Goal: Information Seeking & Learning: Learn about a topic

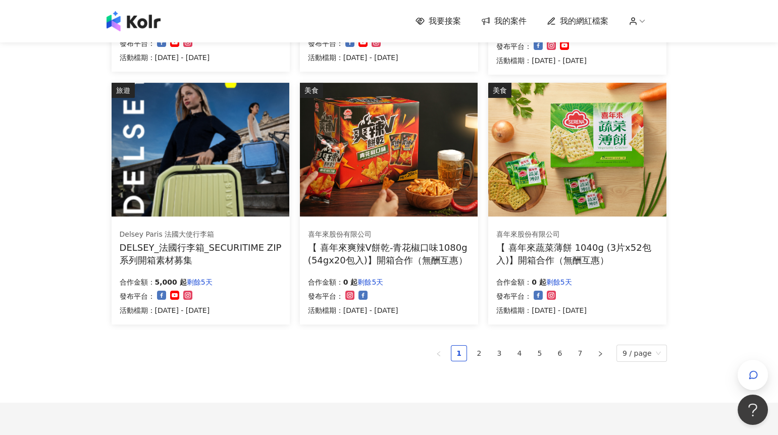
scroll to position [577, 0]
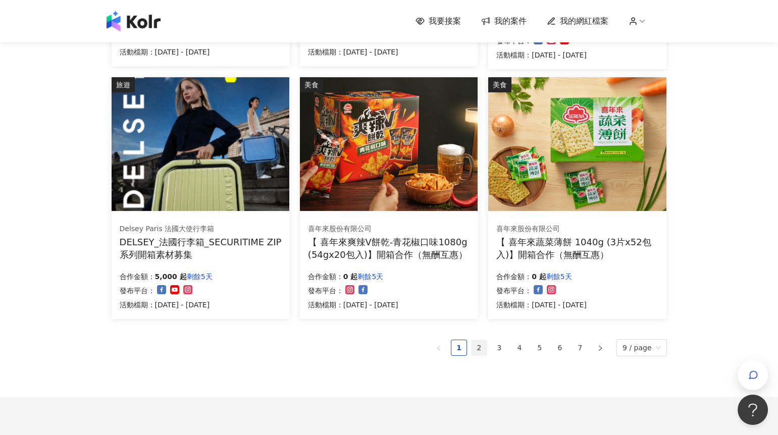
click at [480, 351] on link "2" at bounding box center [479, 347] width 15 height 15
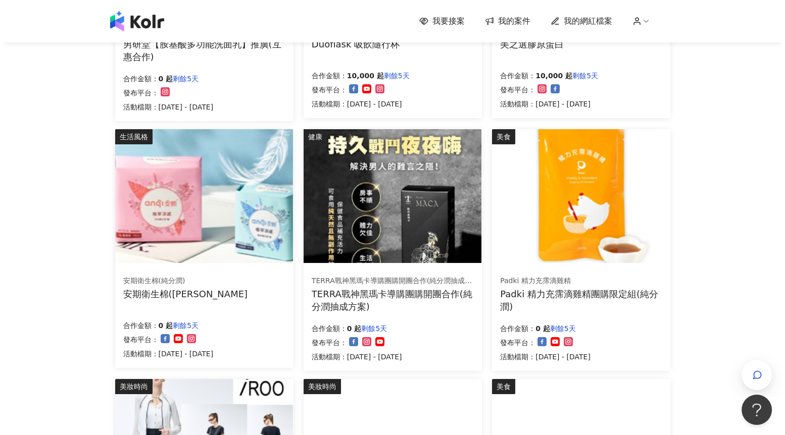
scroll to position [280, 0]
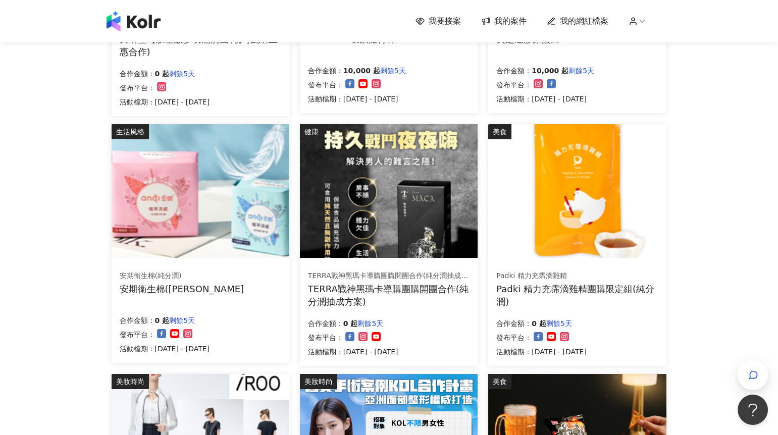
click at [580, 211] on img at bounding box center [577, 191] width 178 height 134
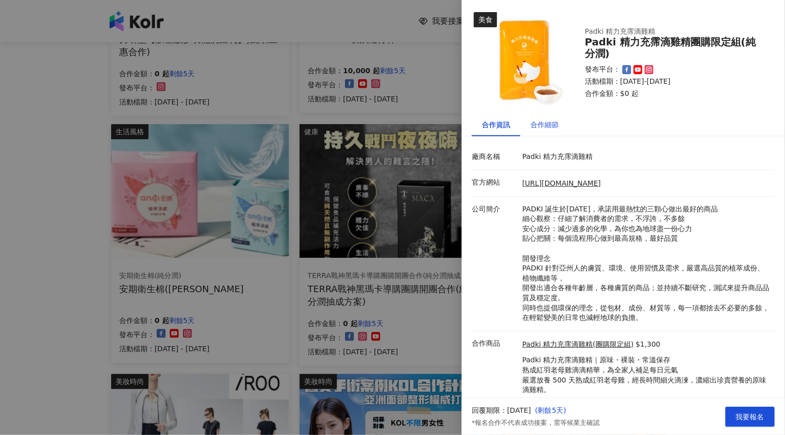
click at [546, 120] on div "合作細節" at bounding box center [544, 124] width 28 height 11
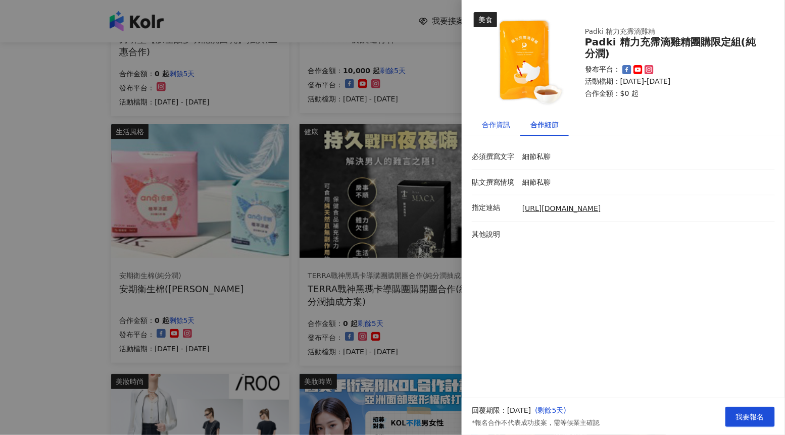
click at [499, 125] on div "合作資訊" at bounding box center [496, 124] width 28 height 11
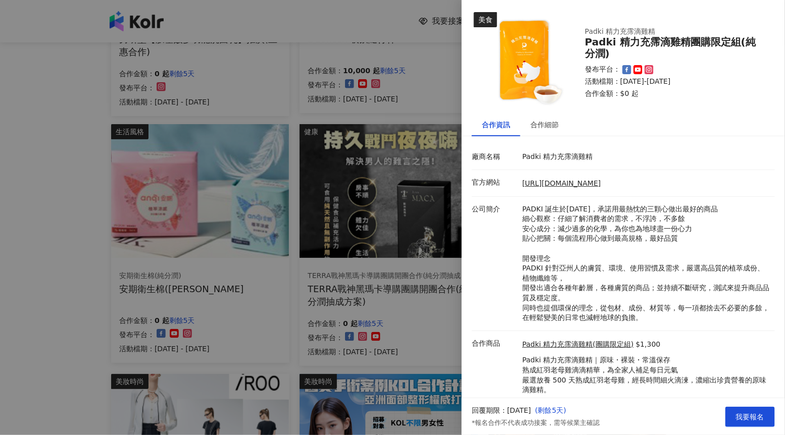
scroll to position [29, 0]
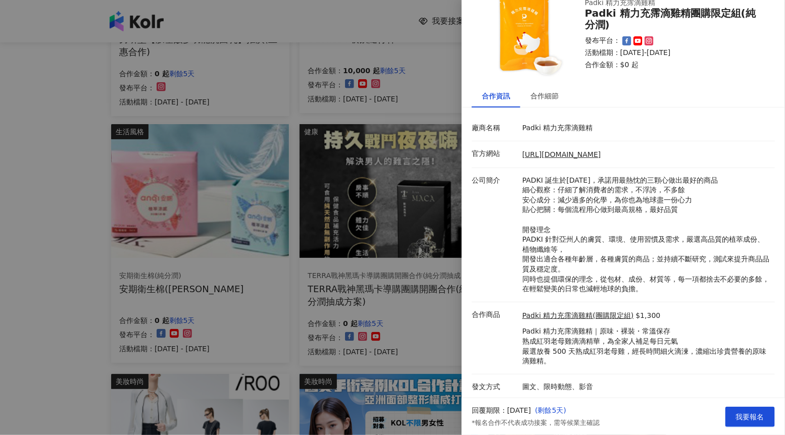
click at [426, 277] on div at bounding box center [392, 217] width 785 height 435
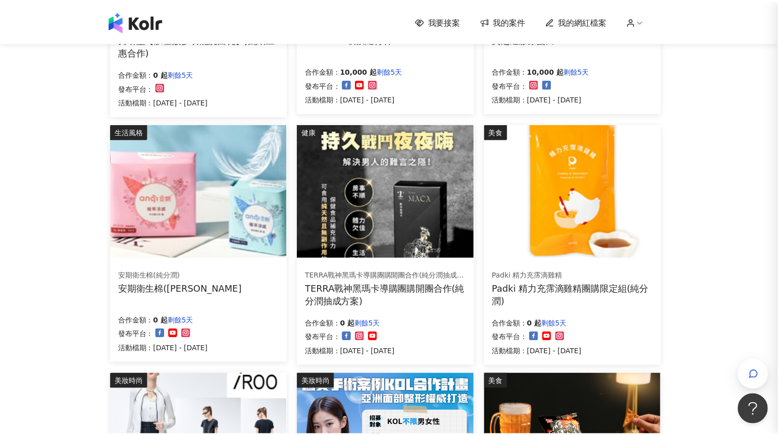
scroll to position [0, 0]
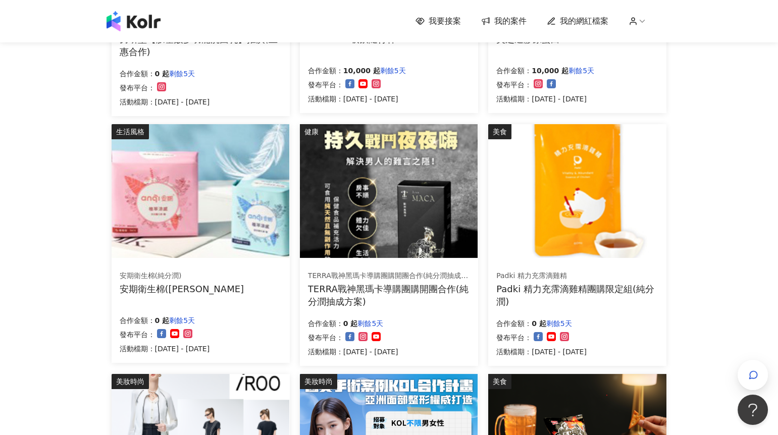
click at [170, 249] on img at bounding box center [201, 191] width 178 height 134
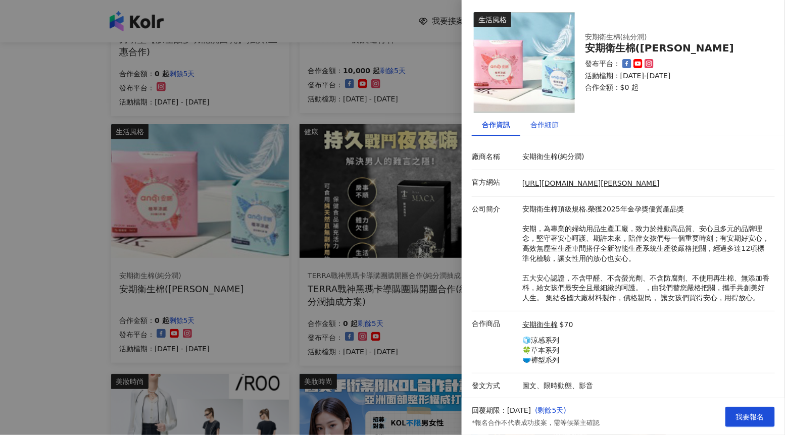
click at [549, 122] on div "合作細節" at bounding box center [544, 124] width 28 height 11
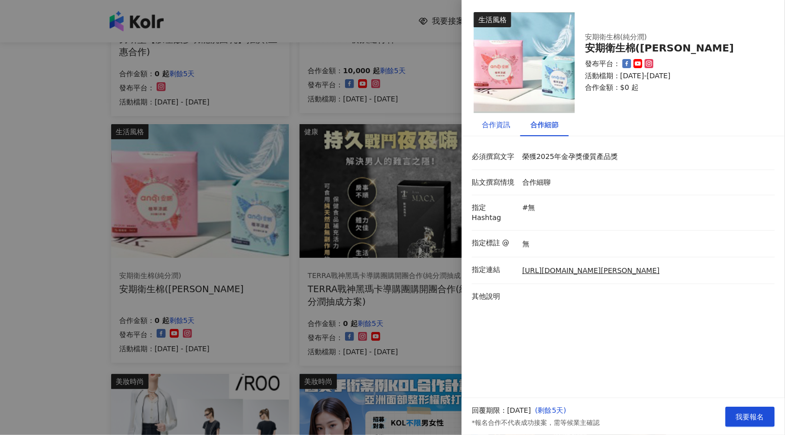
click at [488, 127] on div "合作資訊" at bounding box center [496, 124] width 28 height 11
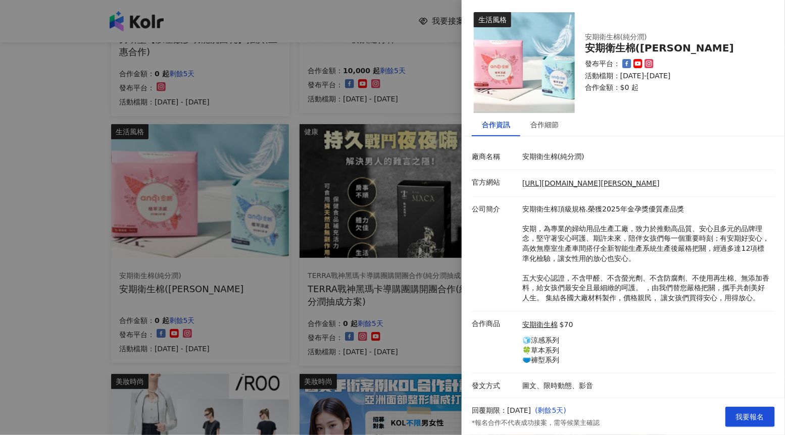
click at [387, 323] on div at bounding box center [392, 217] width 785 height 435
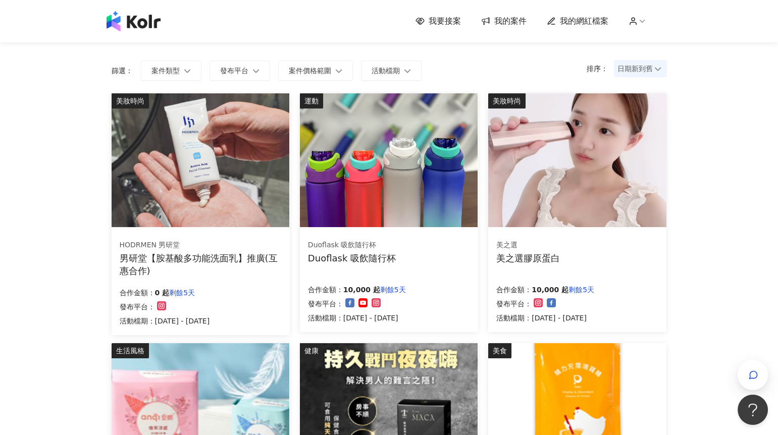
scroll to position [61, 0]
